Goal: Find contact information: Find contact information

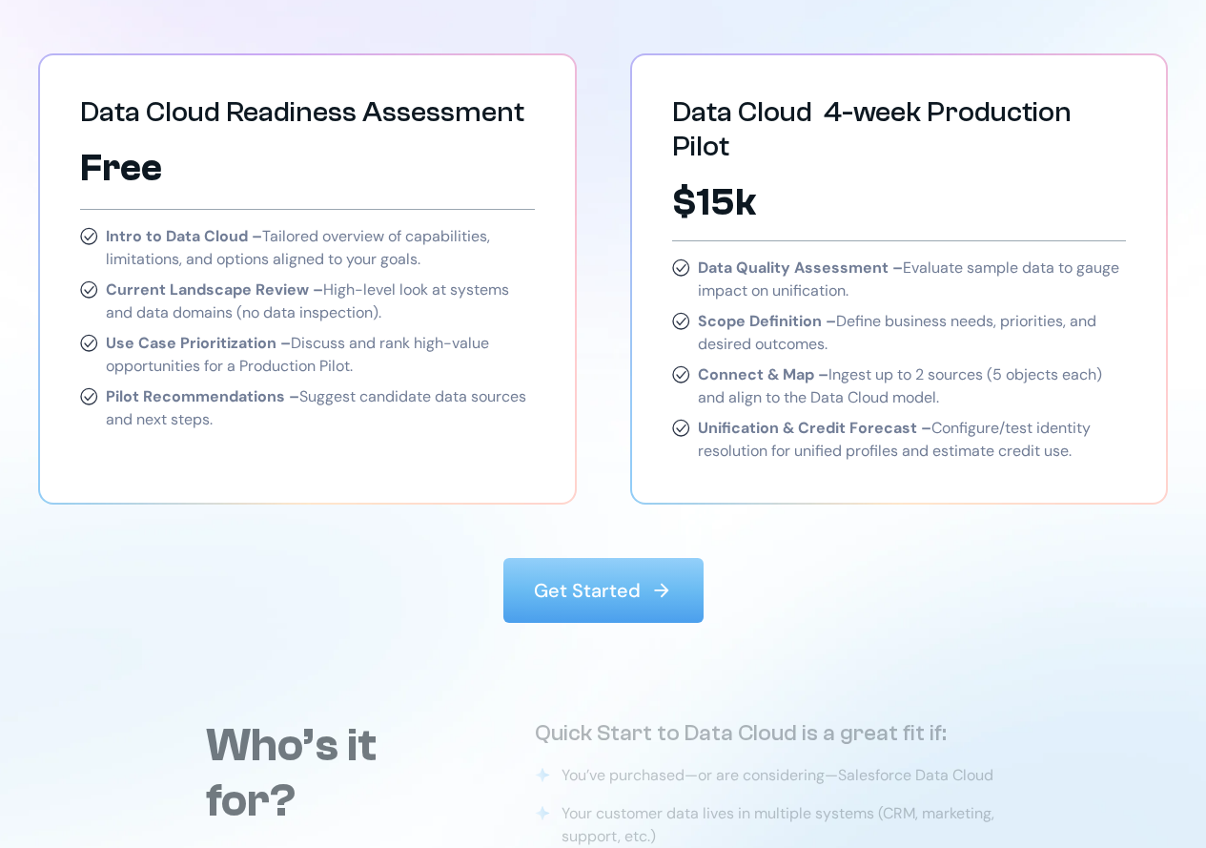
scroll to position [3052, 0]
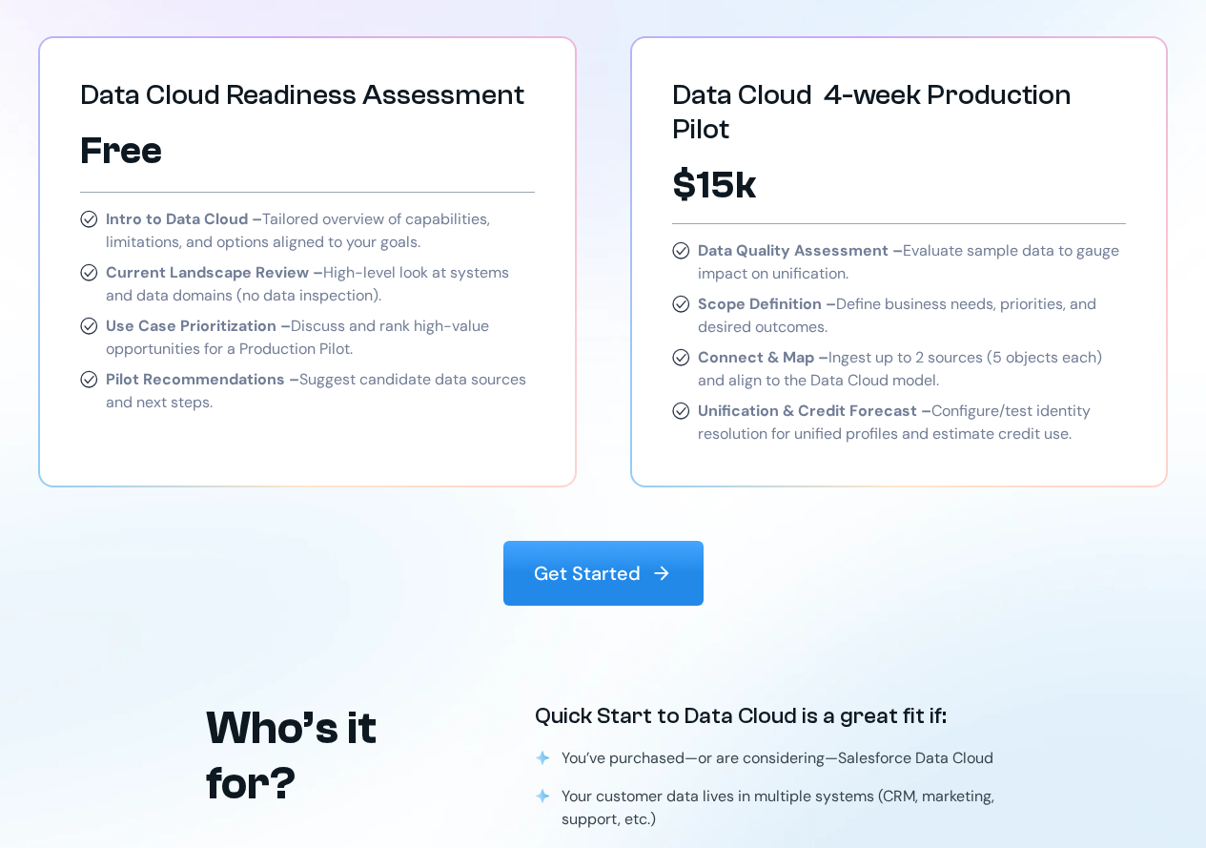
click at [607, 541] on link "Get Started" at bounding box center [604, 573] width 200 height 65
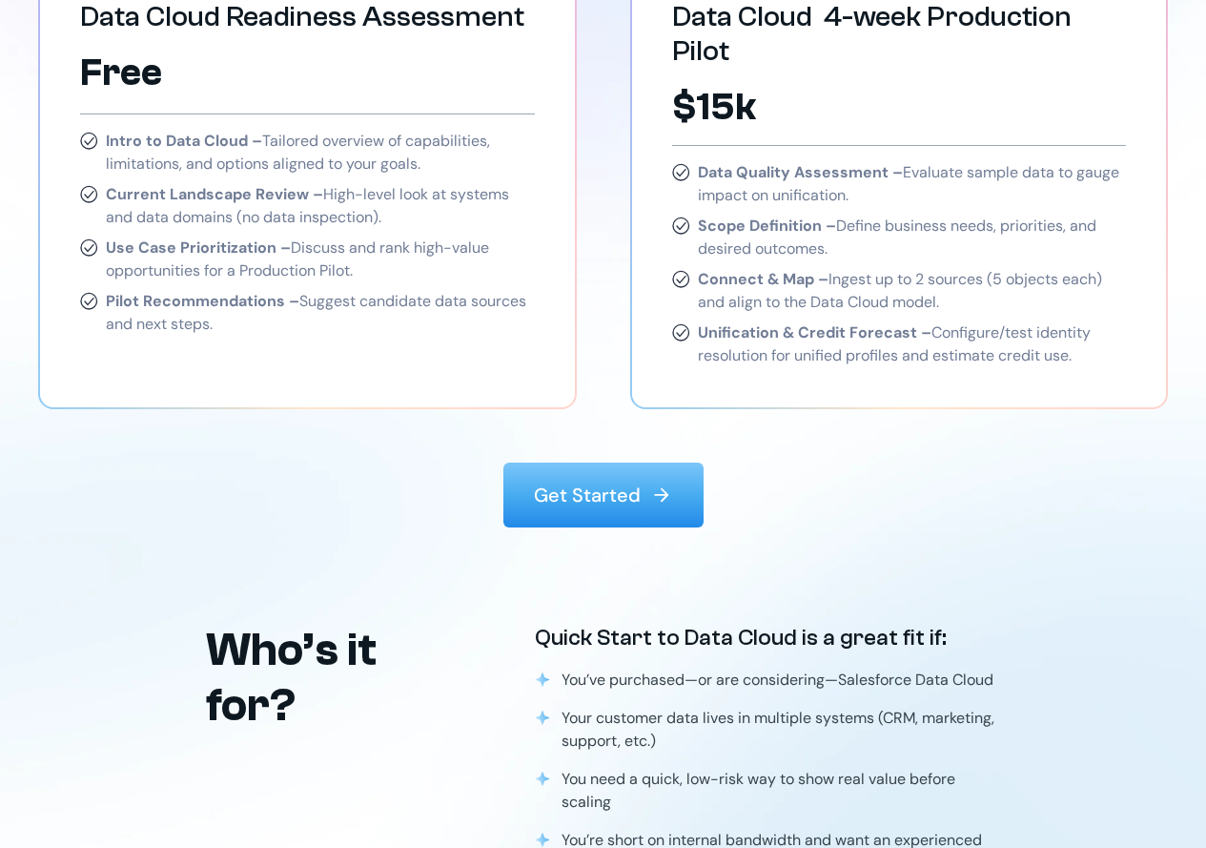
scroll to position [3099, 0]
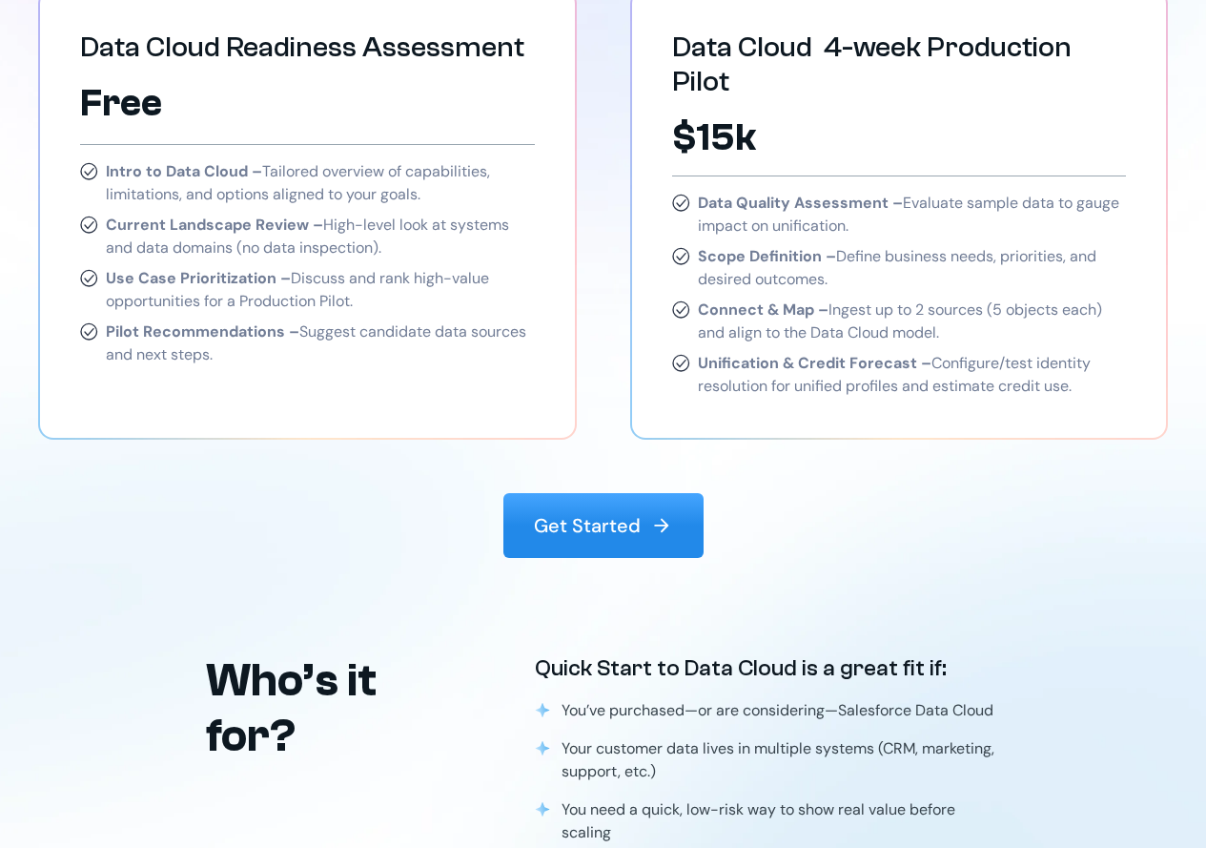
click at [656, 514] on img at bounding box center [661, 525] width 23 height 23
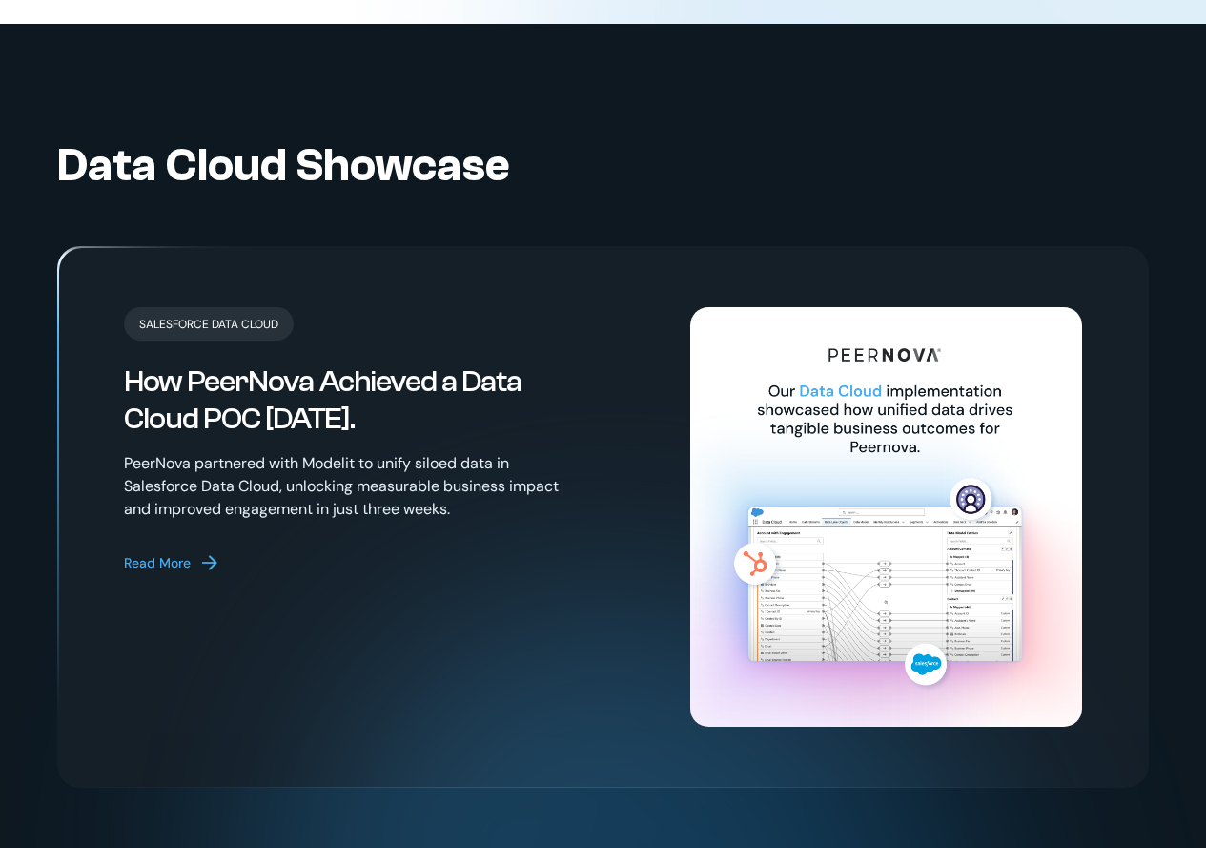
scroll to position [4148, 0]
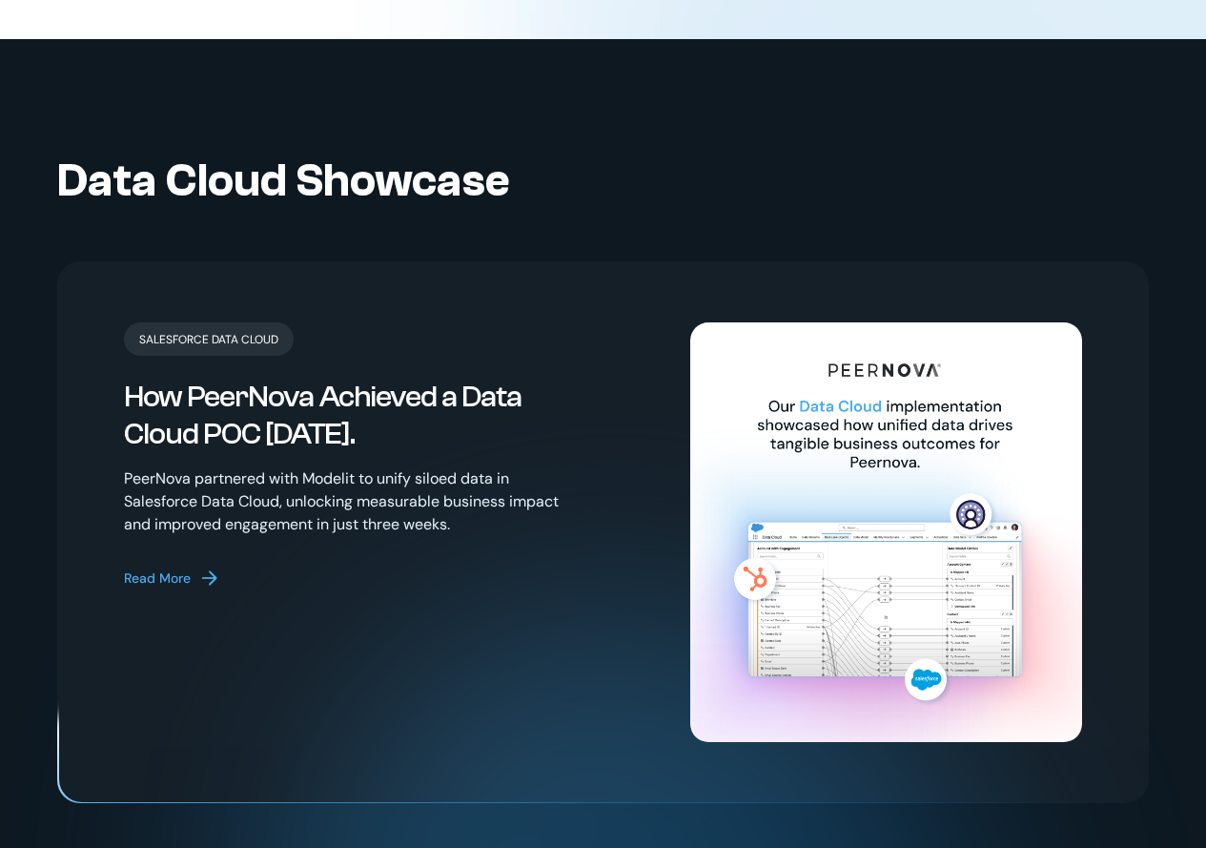
click at [182, 568] on div "Read More" at bounding box center [157, 578] width 67 height 20
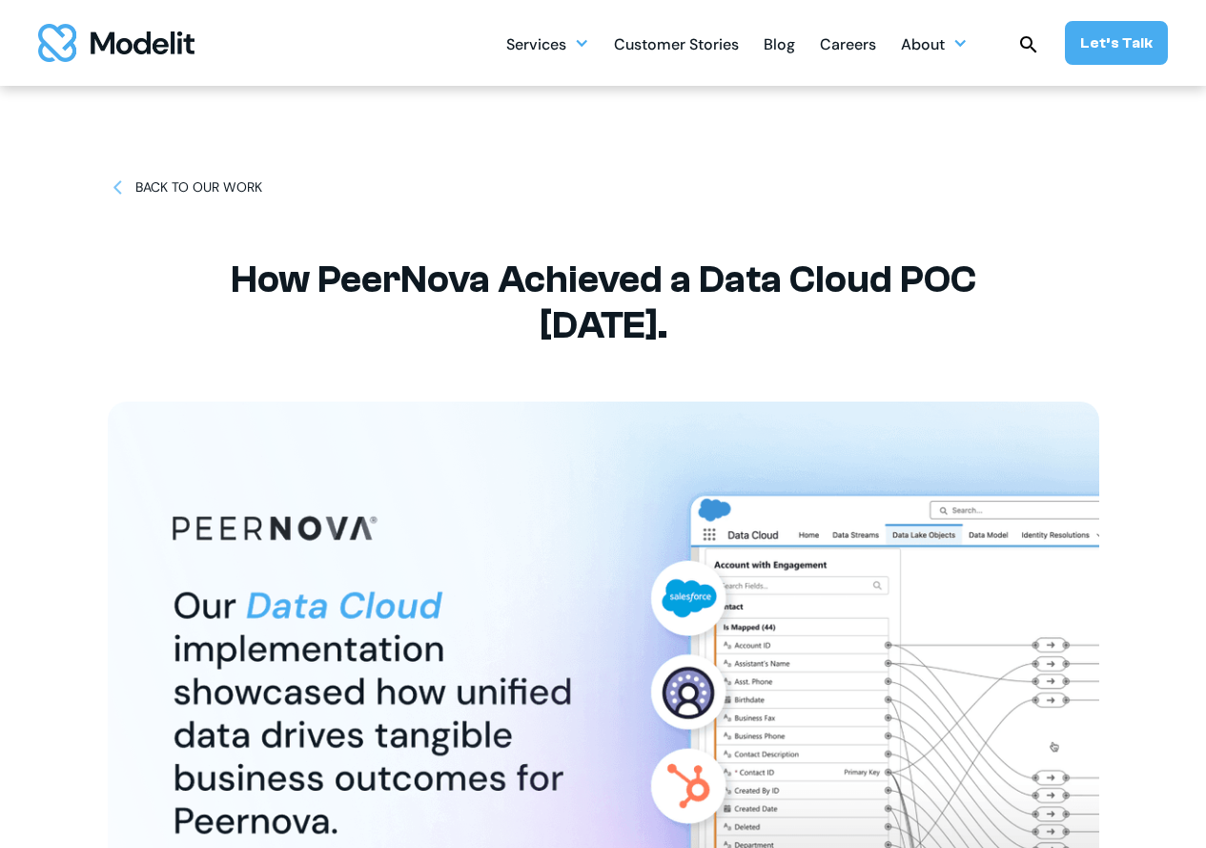
click at [205, 192] on div "BACK TO OUR WORK" at bounding box center [198, 187] width 127 height 20
